Goal: Use online tool/utility: Utilize a website feature to perform a specific function

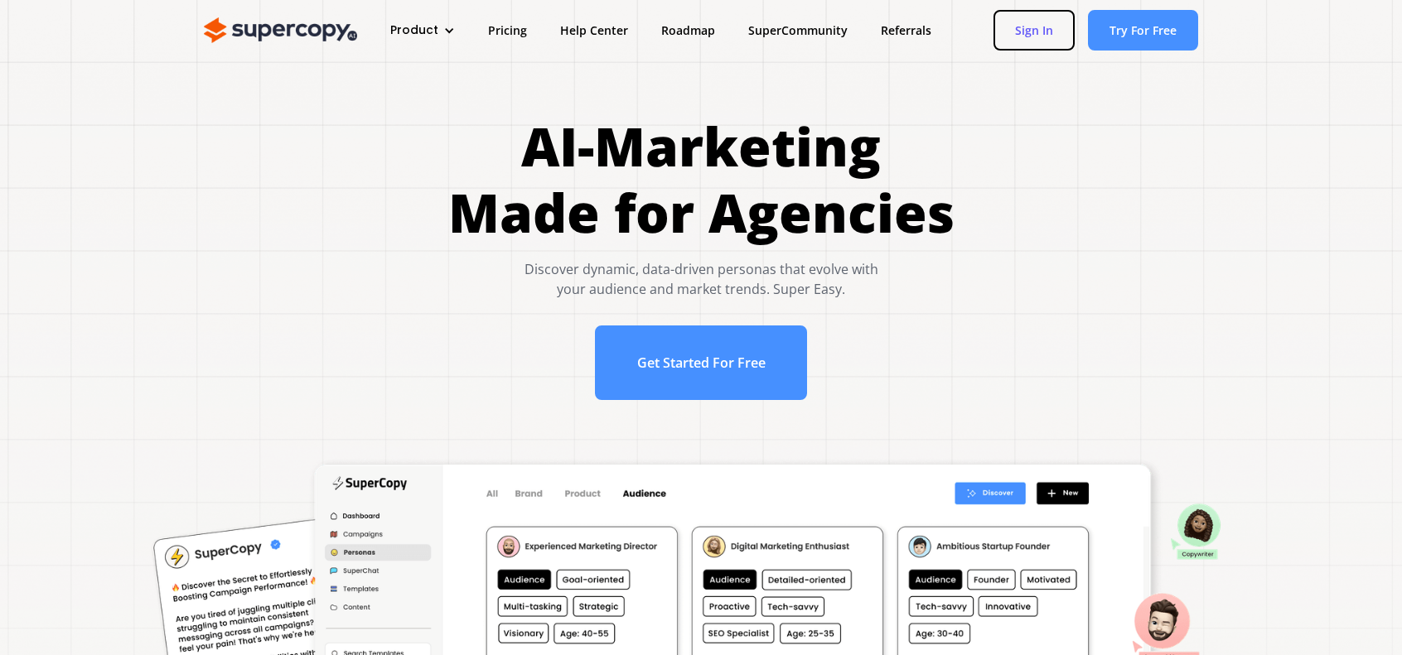
click at [1037, 31] on link "Sign In" at bounding box center [1033, 30] width 81 height 41
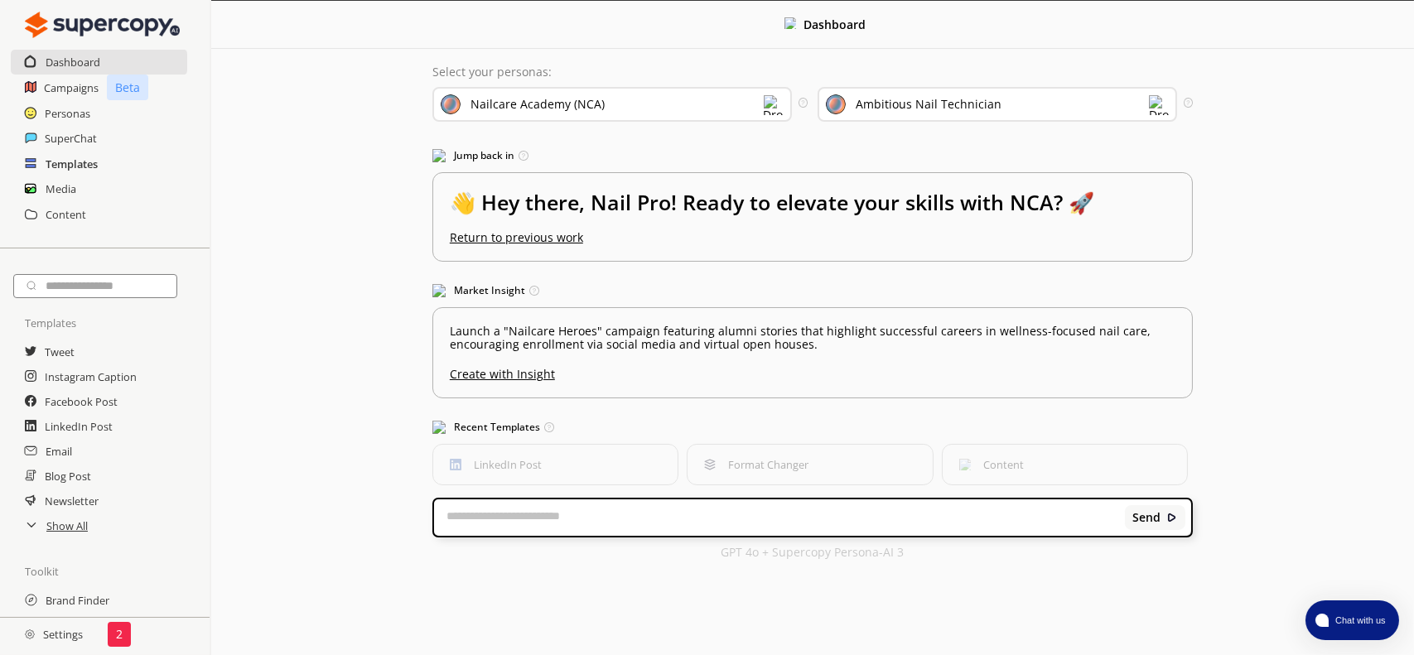
click at [90, 162] on h2 "Templates" at bounding box center [72, 164] width 52 height 25
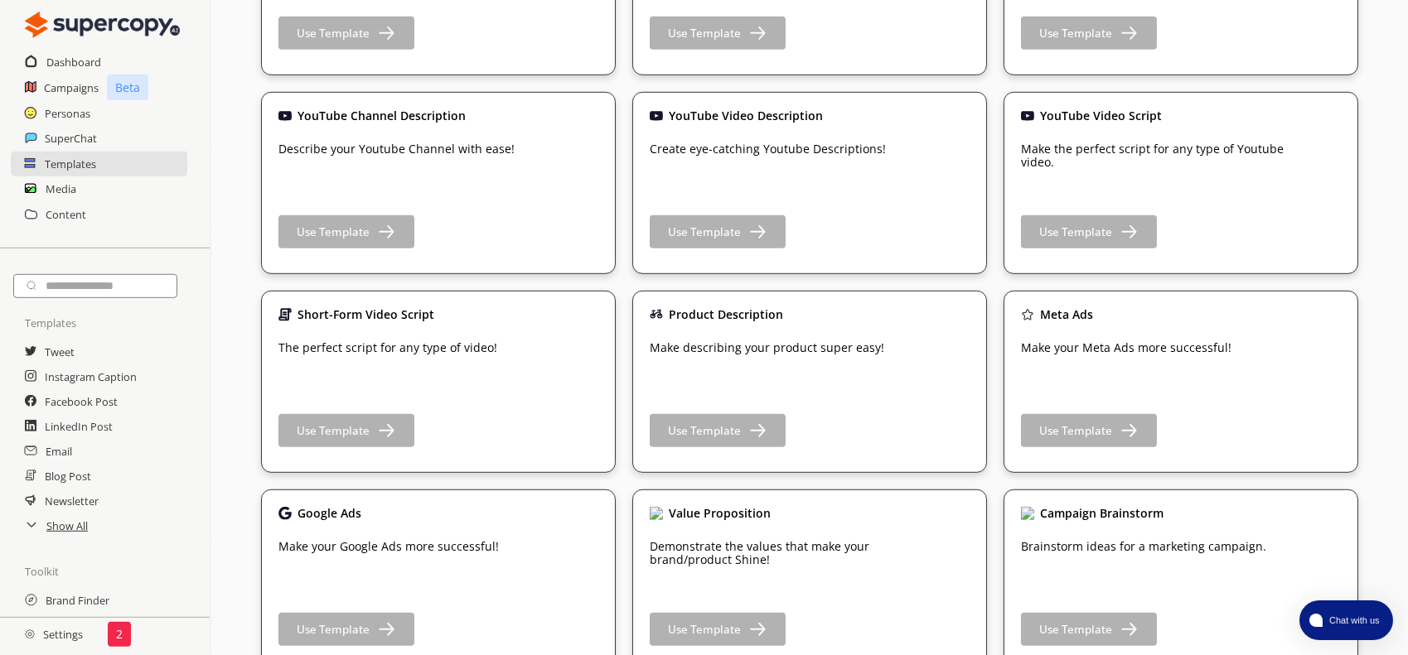
scroll to position [1971, 0]
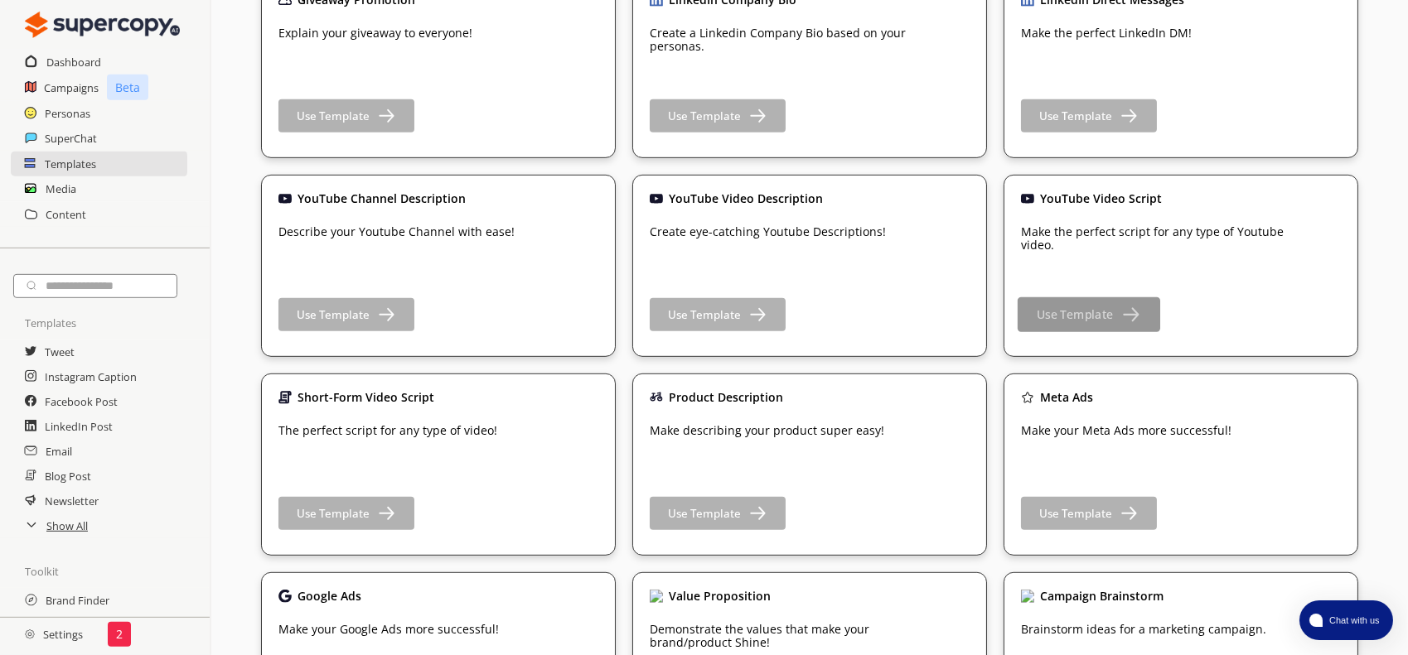
click at [1064, 320] on b "Use Template" at bounding box center [1075, 315] width 76 height 16
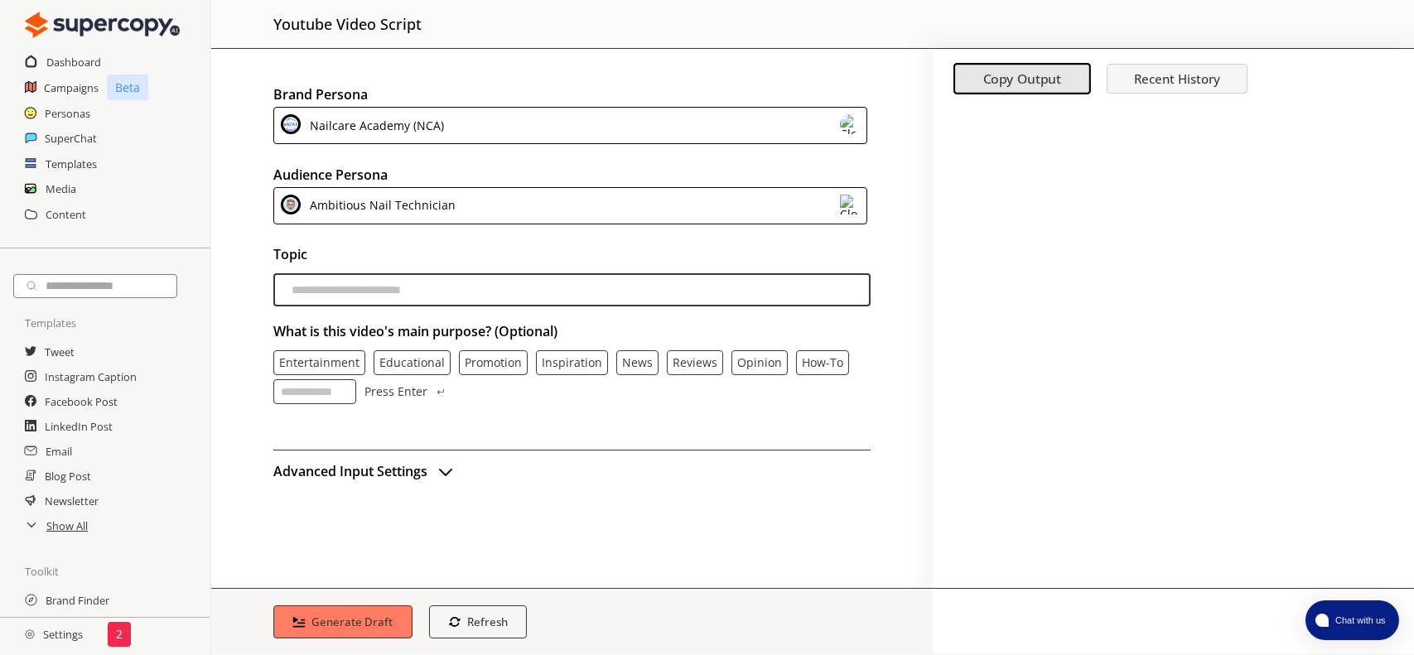
click at [584, 111] on div "Nailcare Academy (NCA)" at bounding box center [570, 125] width 594 height 37
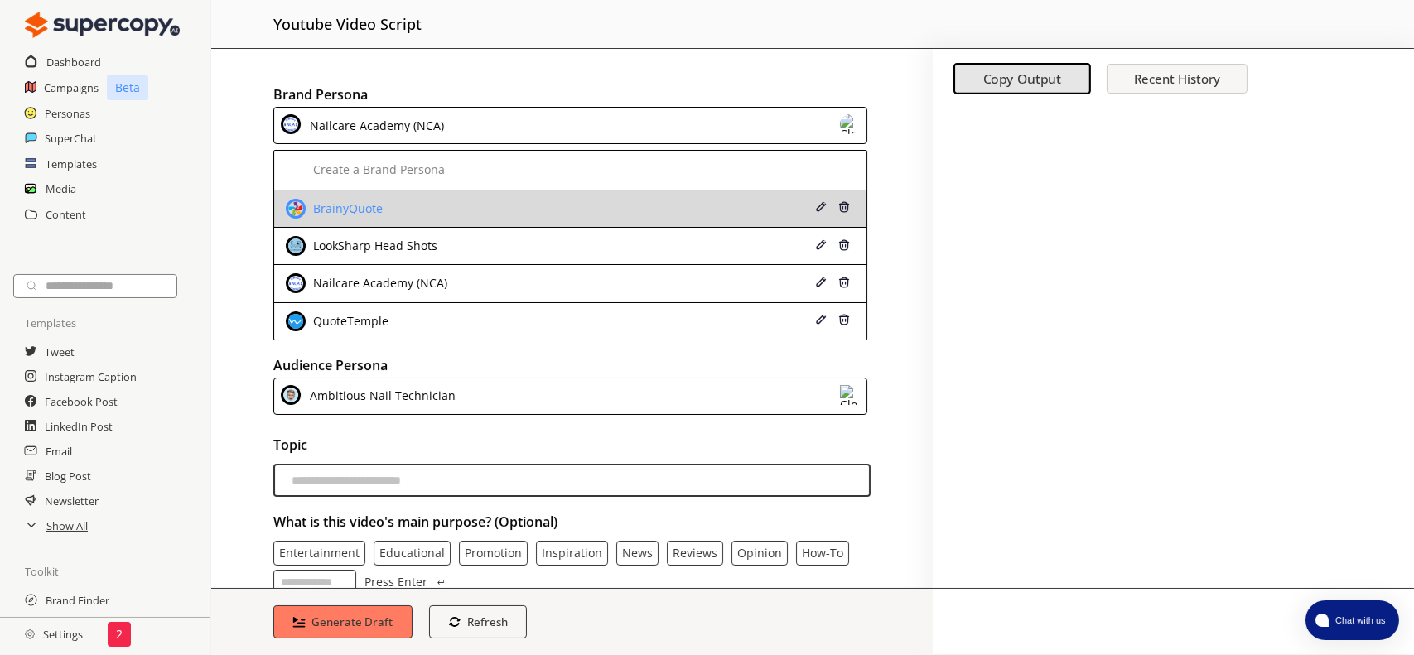
click at [461, 219] on li "BrainyQuote" at bounding box center [570, 209] width 592 height 37
click at [430, 206] on div "BrainyQuote" at bounding box center [518, 209] width 465 height 20
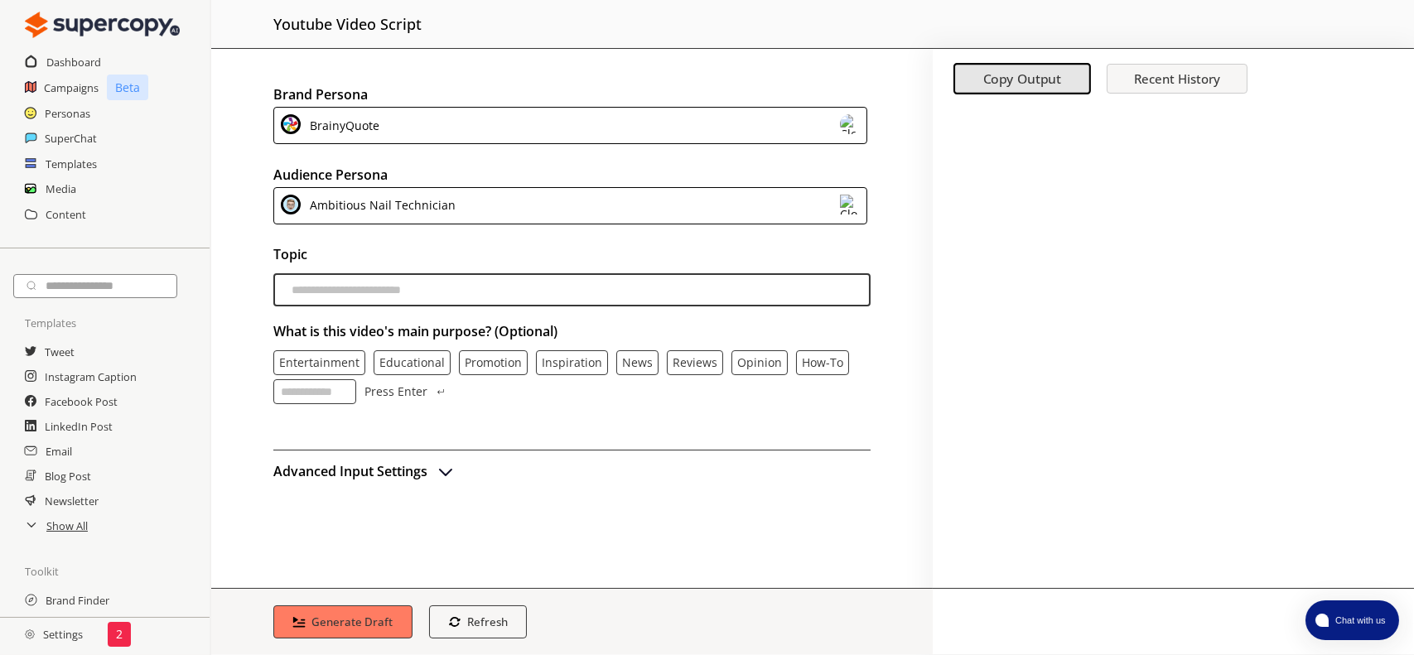
click at [431, 206] on div "Ambitious Nail Technician" at bounding box center [380, 206] width 152 height 22
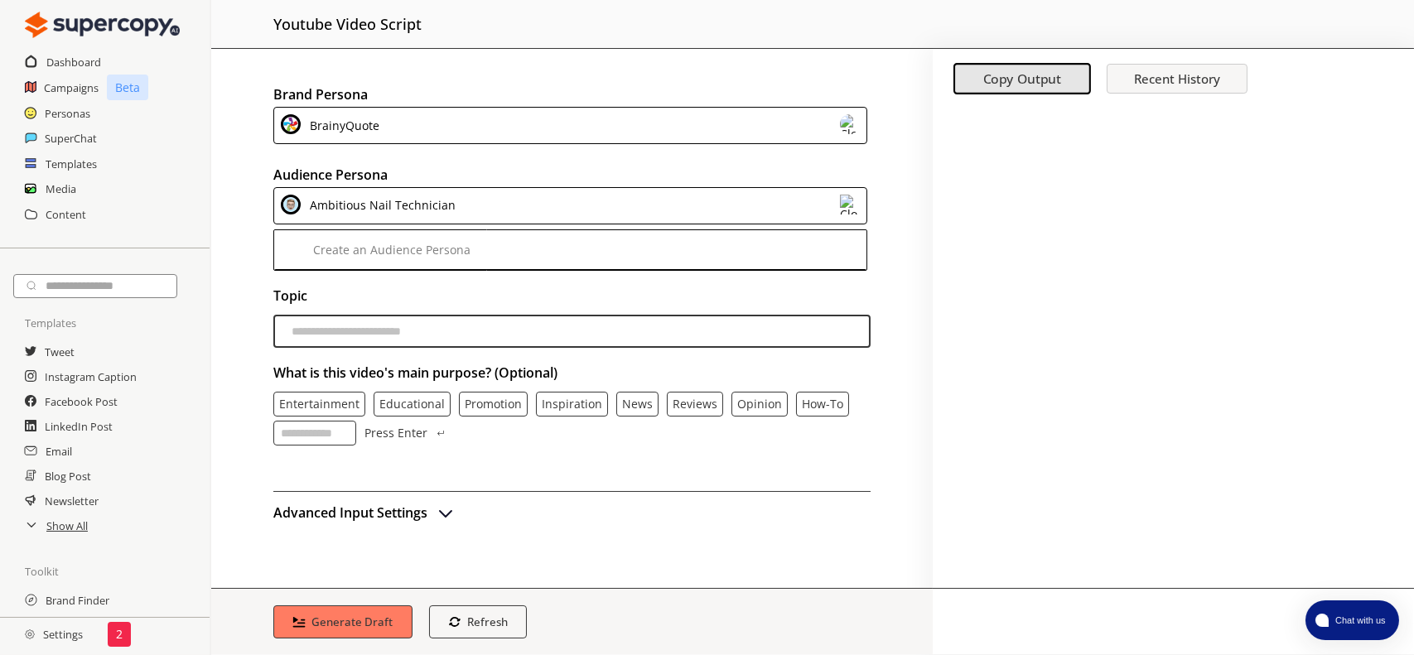
click at [431, 206] on div "Ambitious Nail Technician" at bounding box center [380, 206] width 152 height 22
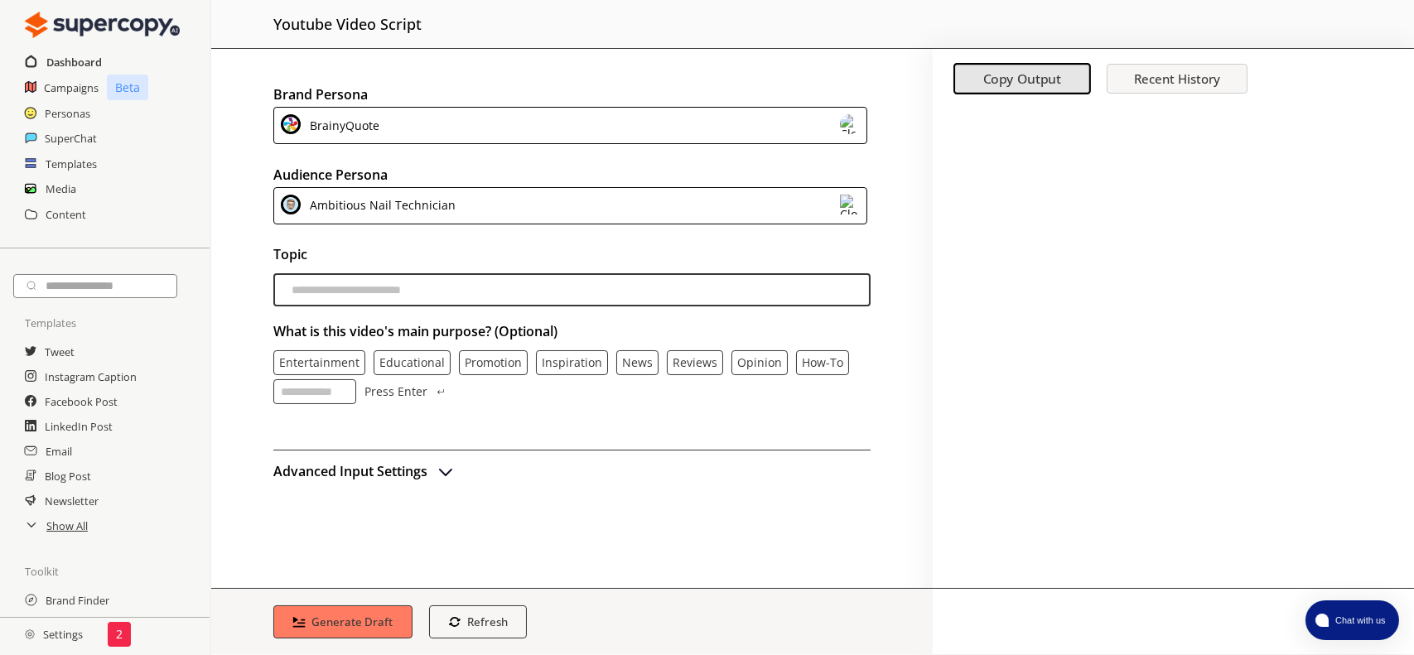
click at [66, 52] on h2 "Dashboard" at bounding box center [74, 62] width 56 height 25
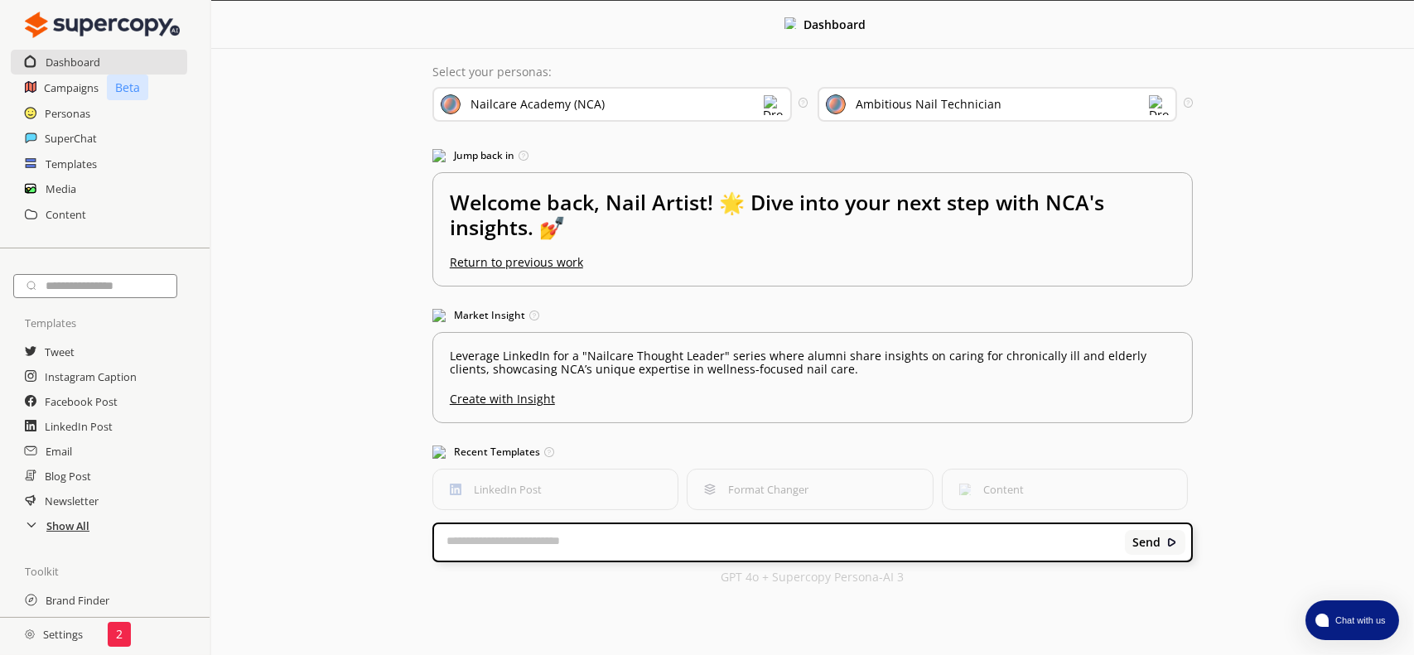
click at [70, 535] on h2 "Show All" at bounding box center [67, 526] width 43 height 25
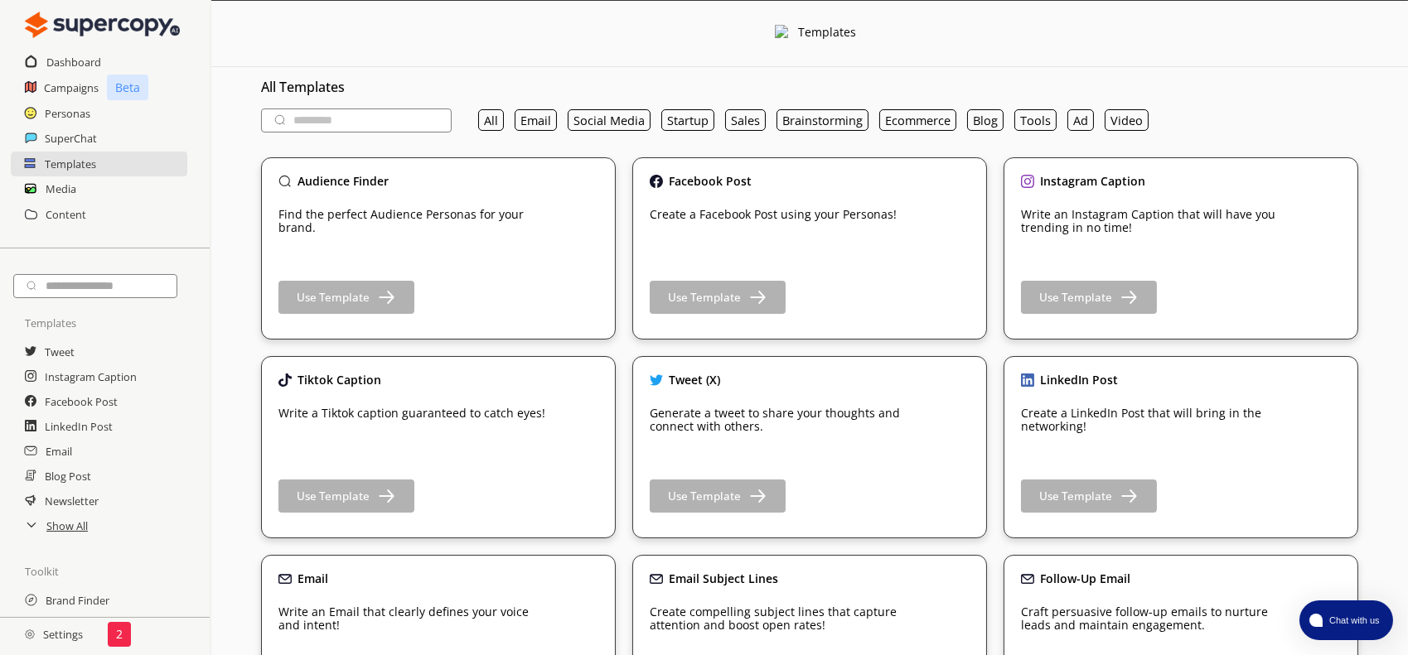
click at [32, 527] on icon at bounding box center [31, 524] width 13 height 13
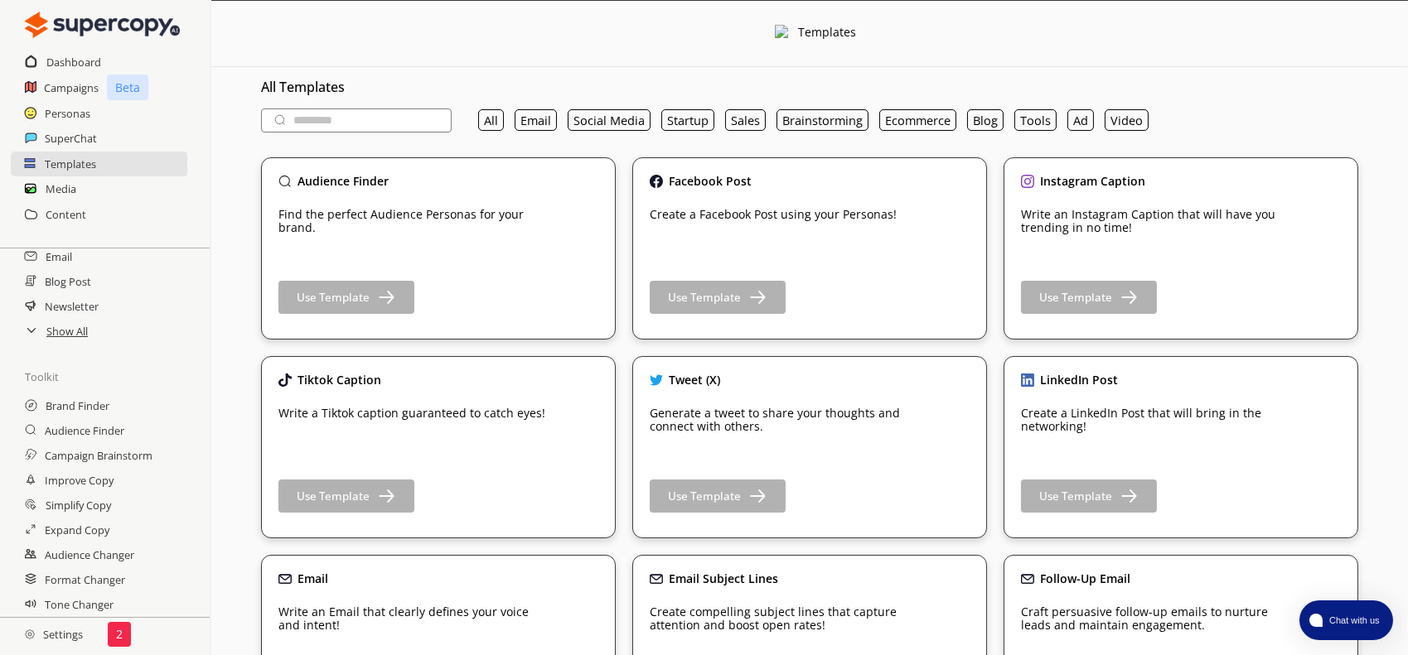
type textarea "**********"
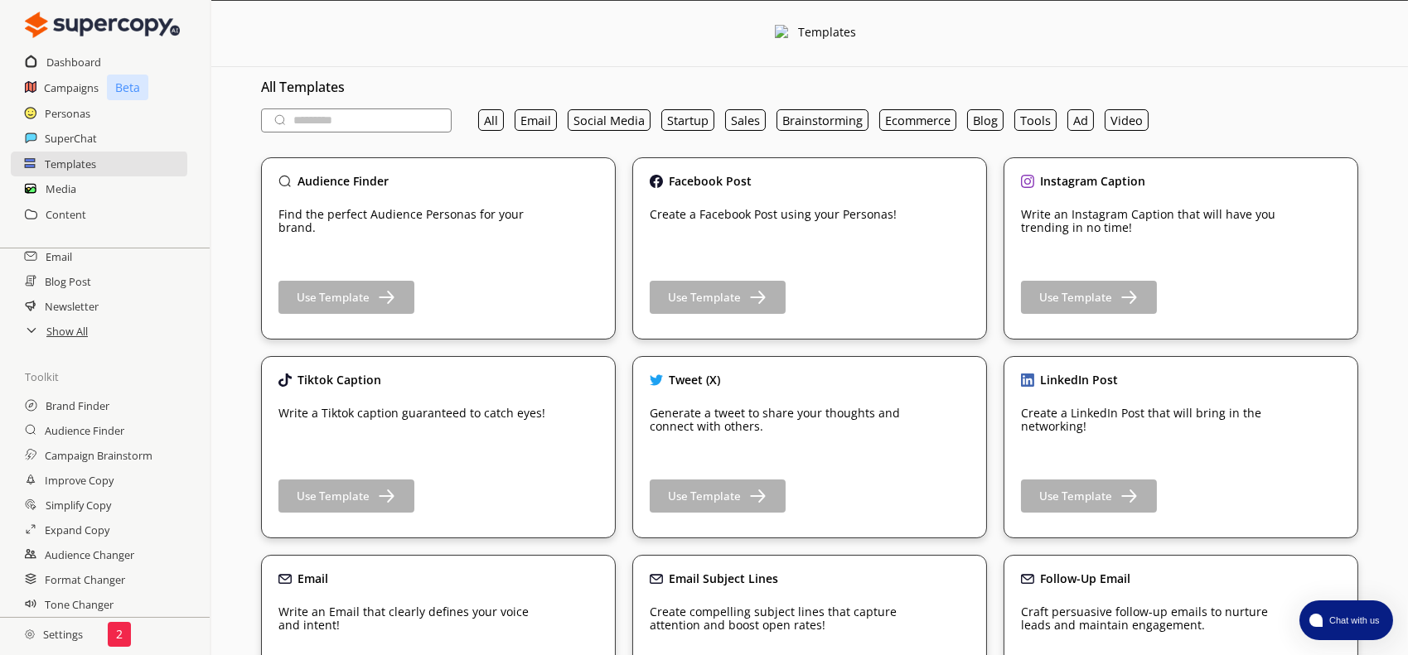
type textarea "*"
type textarea "**********"
type textarea "****"
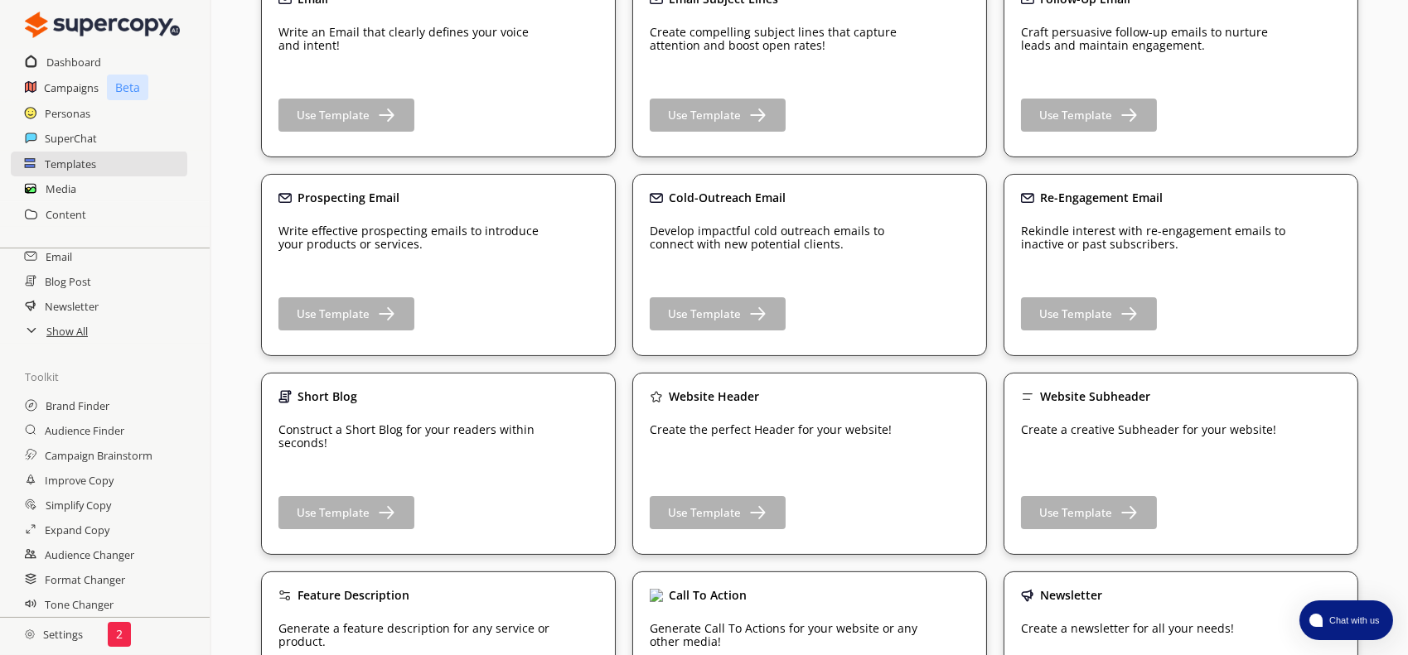
scroll to position [1077, 0]
